Goal: Task Accomplishment & Management: Use online tool/utility

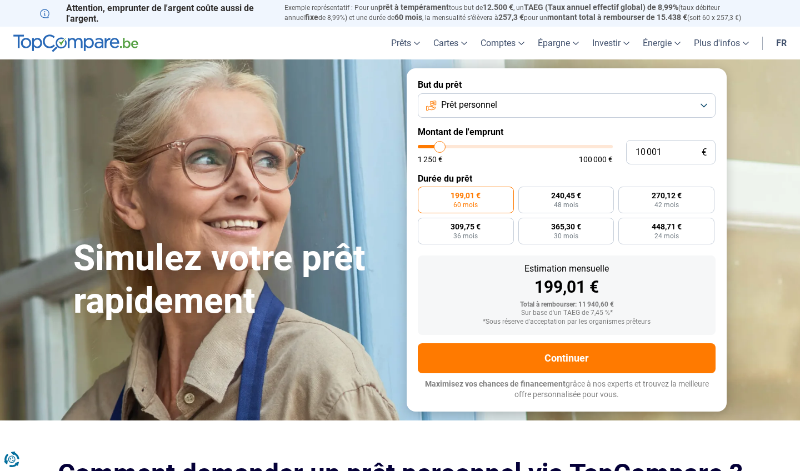
type input "34 000"
type input "34000"
click at [485, 148] on input "range" at bounding box center [515, 146] width 195 height 3
radio input "false"
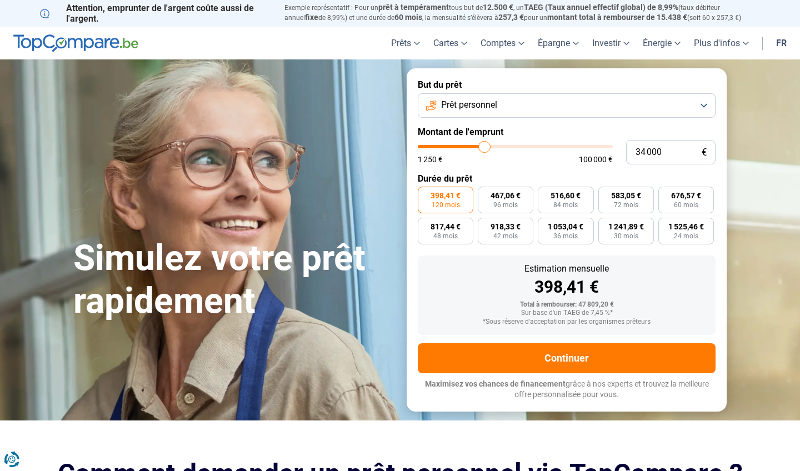
type input "60 250"
type input "60250"
click at [533, 145] on input "range" at bounding box center [515, 146] width 195 height 3
click at [675, 198] on span "1 198,92 €" at bounding box center [687, 196] width 36 height 8
click at [666, 194] on input "1 198,92 € 60 mois" at bounding box center [662, 190] width 7 height 7
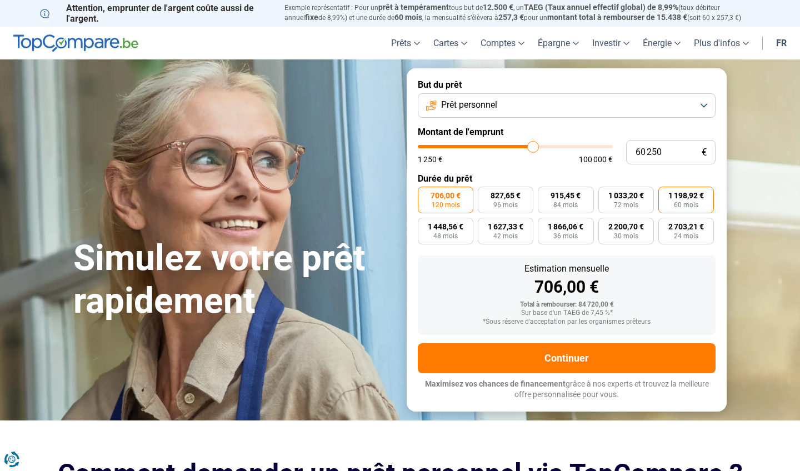
radio input "true"
click at [705, 104] on button "Prêt personnel" at bounding box center [567, 105] width 298 height 24
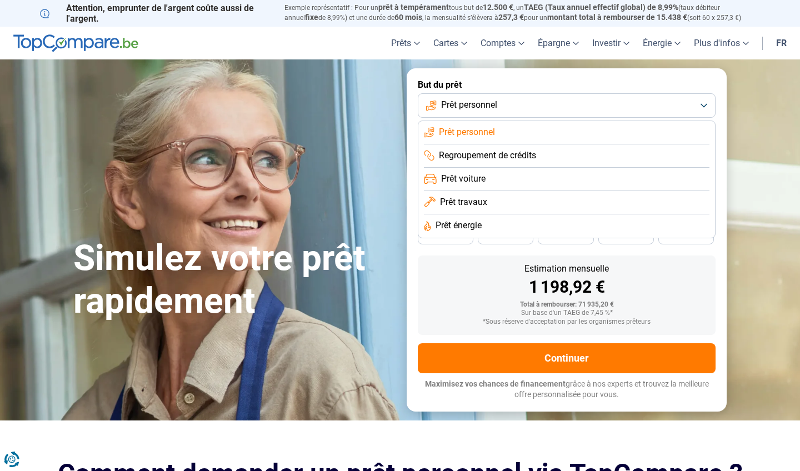
click at [478, 179] on span "Prêt voiture" at bounding box center [463, 179] width 44 height 12
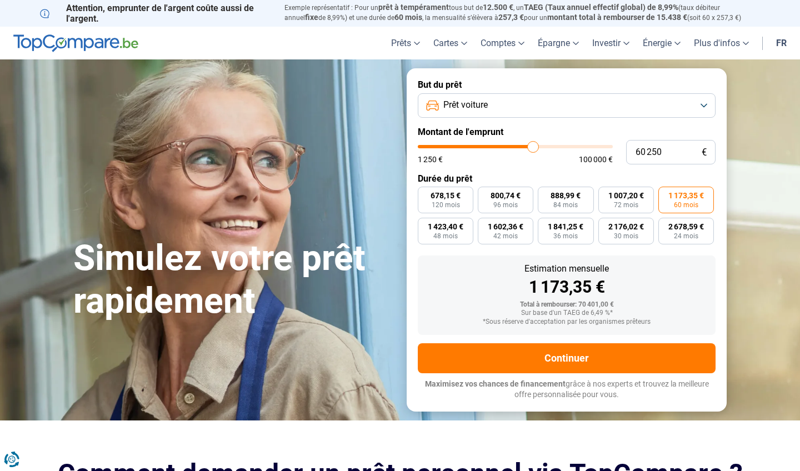
type input "49 750"
type input "49750"
click at [514, 147] on input "range" at bounding box center [515, 146] width 195 height 3
radio input "false"
radio input "true"
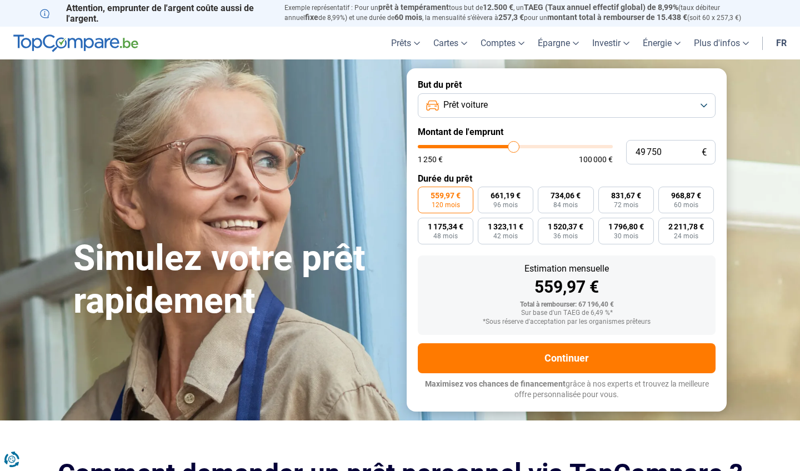
type input "40 500"
type input "40500"
click at [497, 146] on input "range" at bounding box center [515, 146] width 195 height 3
click at [706, 104] on button "Prêt voiture" at bounding box center [567, 105] width 298 height 24
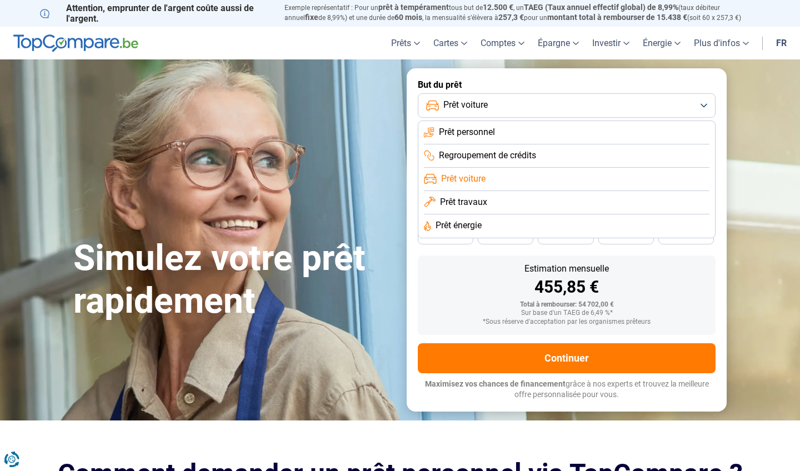
click at [468, 203] on span "Prêt travaux" at bounding box center [463, 202] width 47 height 12
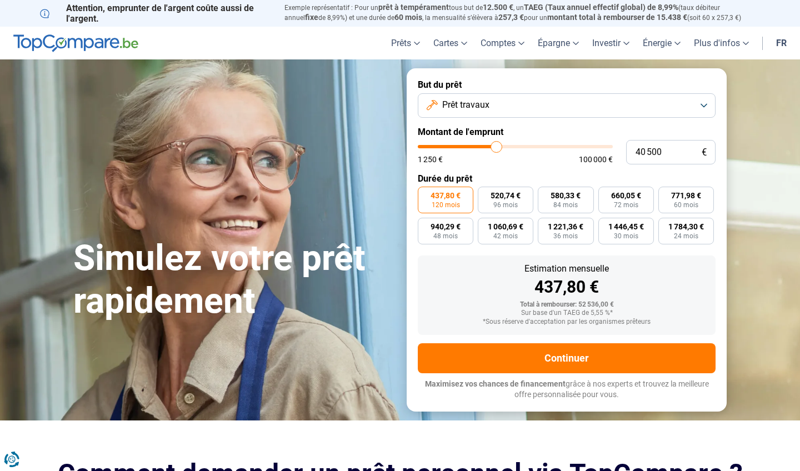
click at [705, 108] on button "Prêt travaux" at bounding box center [567, 105] width 298 height 24
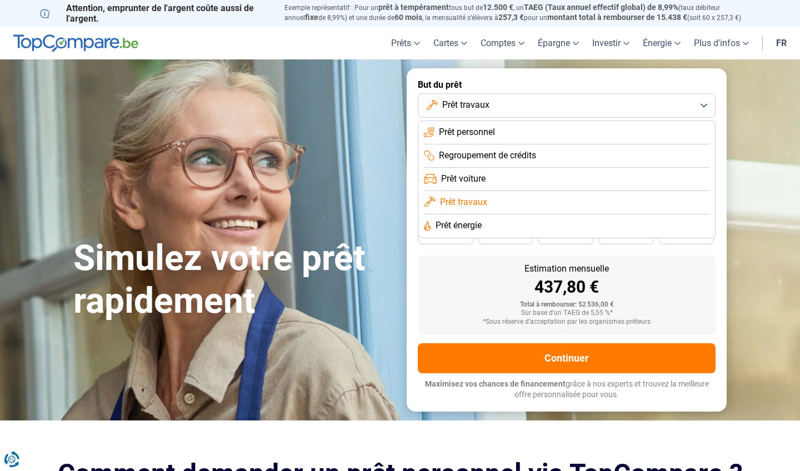
click at [610, 182] on li "Prêt voiture" at bounding box center [567, 179] width 286 height 23
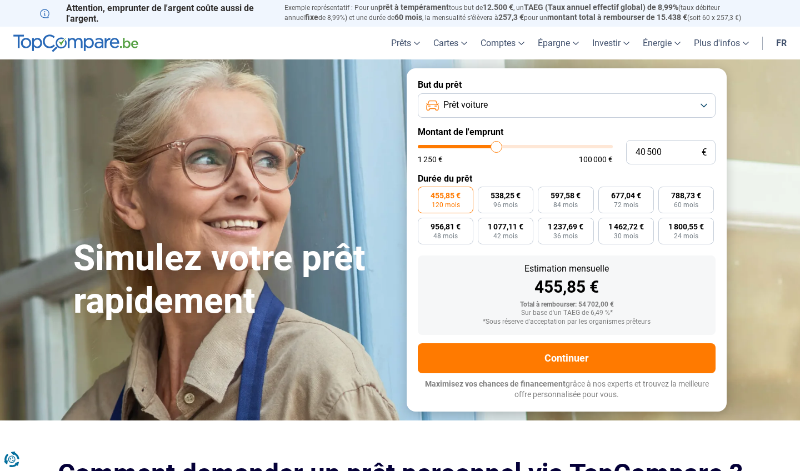
click at [705, 106] on button "Prêt voiture" at bounding box center [567, 105] width 298 height 24
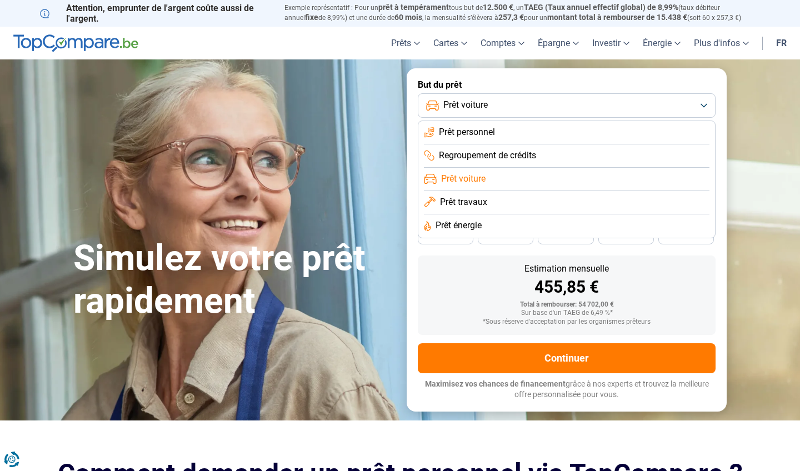
click at [627, 228] on li "Prêt énergie" at bounding box center [567, 226] width 286 height 23
